Goal: Information Seeking & Learning: Learn about a topic

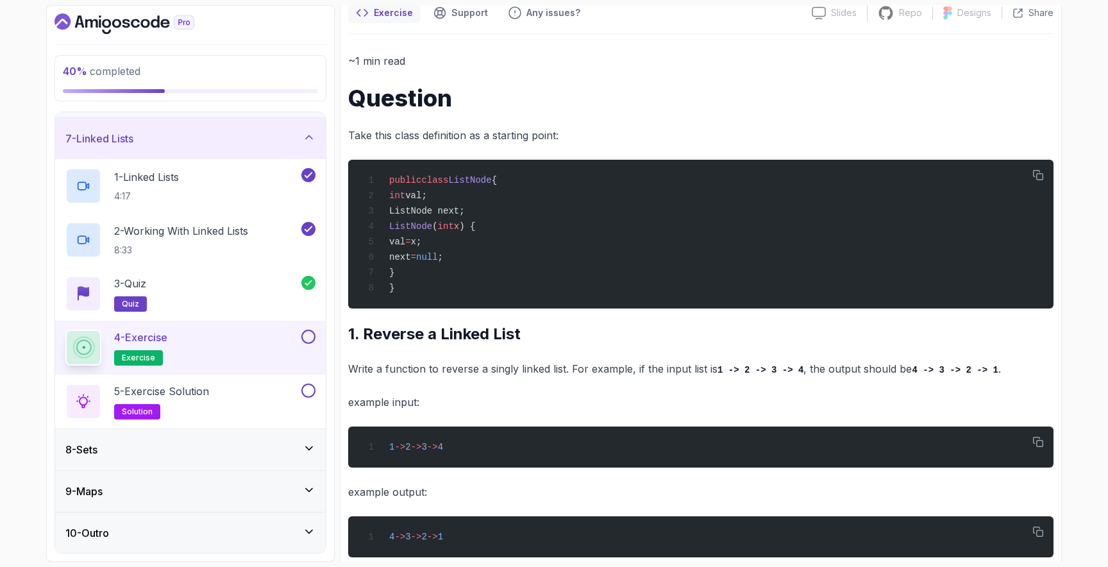
scroll to position [148, 0]
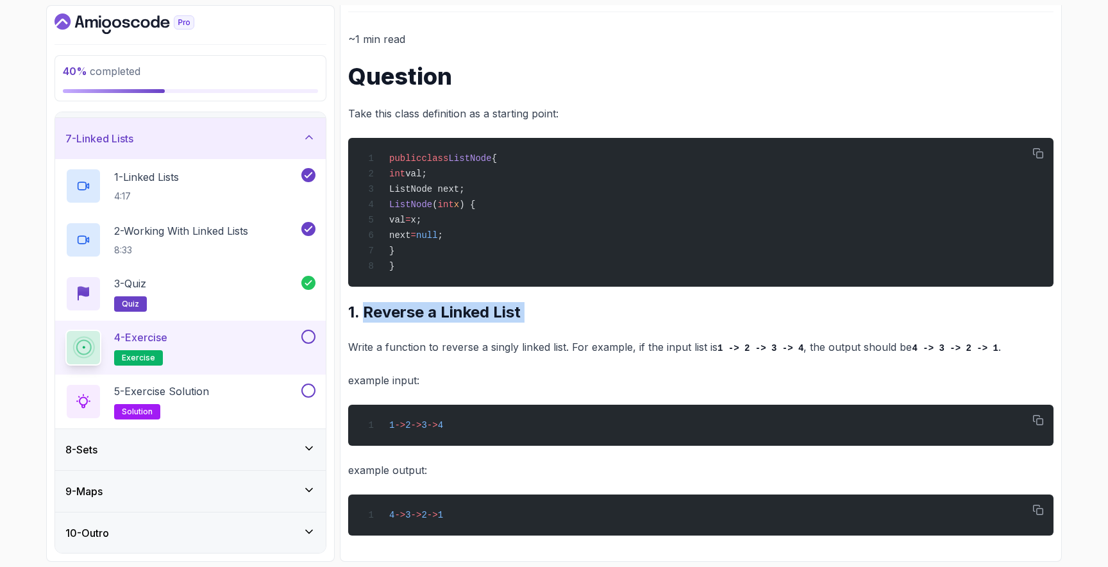
drag, startPoint x: 366, startPoint y: 310, endPoint x: 602, endPoint y: 321, distance: 236.3
click at [602, 321] on div "~1 min read Question Take this class definition as a starting point: public cla…" at bounding box center [701, 282] width 706 height 505
copy div "Reverse a Linked List"
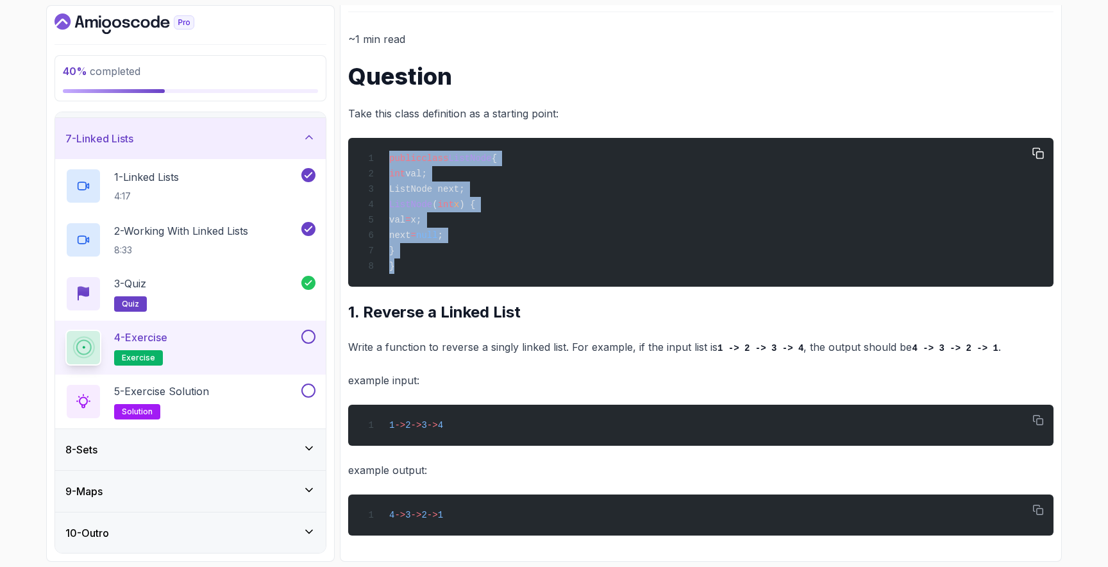
drag, startPoint x: 389, startPoint y: 153, endPoint x: 437, endPoint y: 278, distance: 134.6
click at [437, 278] on pre "public class ListNode { int val; ListNode next; ListNode ( int x ) { val = x; n…" at bounding box center [701, 212] width 706 height 149
copy code "public class ListNode { int val; ListNode next; ListNode ( int x ) { val = x; n…"
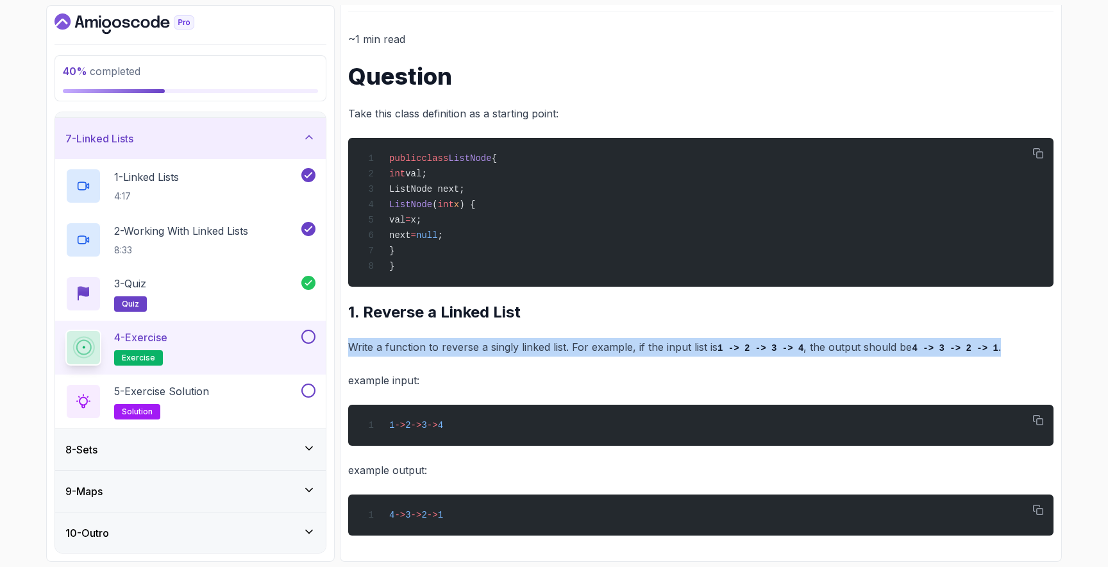
drag, startPoint x: 348, startPoint y: 344, endPoint x: 1011, endPoint y: 344, distance: 662.6
click at [1011, 344] on p "Write a function to reverse a singly linked list. For example, if the input lis…" at bounding box center [701, 347] width 706 height 19
copy p "Write a function to reverse a singly linked list. For example, if the input lis…"
click at [244, 392] on div "5 - Exercise Solution solution" at bounding box center [181, 402] width 233 height 36
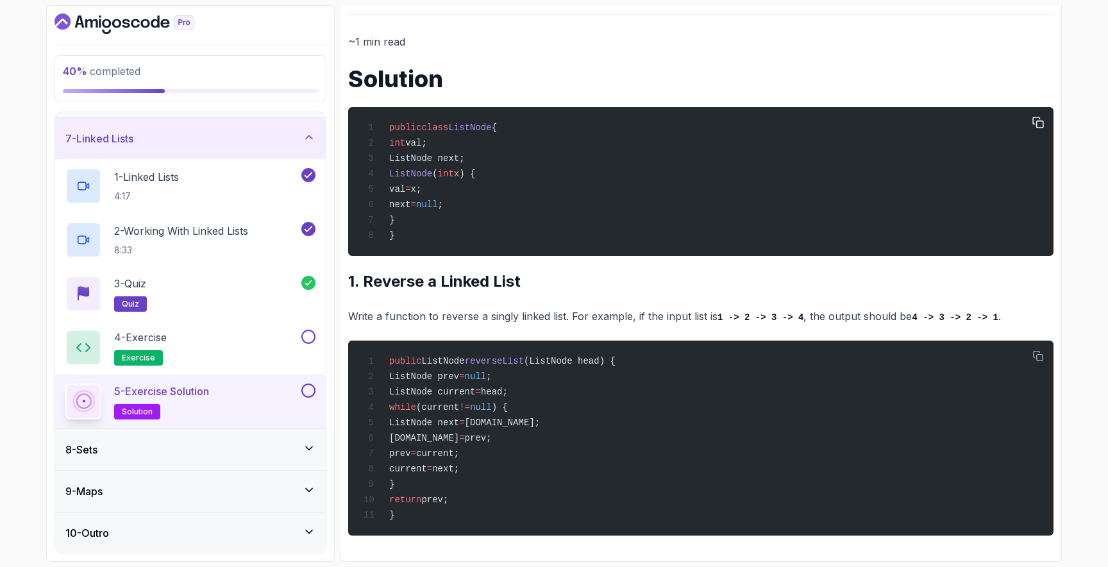
scroll to position [151, 0]
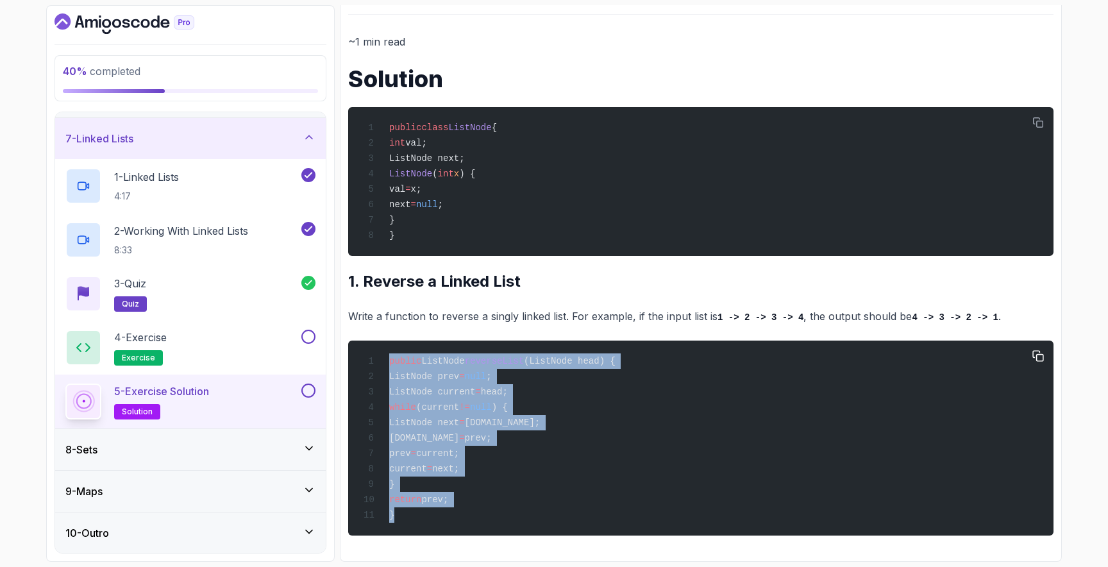
drag, startPoint x: 391, startPoint y: 353, endPoint x: 506, endPoint y: 510, distance: 195.0
click at [506, 511] on div "public ListNode reverseList (ListNode head) { ListNode prev = null ; ListNode c…" at bounding box center [701, 438] width 685 height 180
copy code "public ListNode reverseList (ListNode head) { ListNode prev = null ; ListNode c…"
